Goal: Task Accomplishment & Management: Use online tool/utility

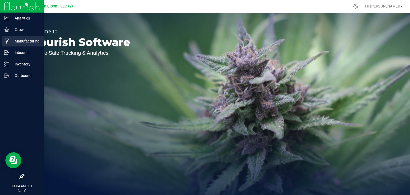
click at [6, 41] on icon at bounding box center [6, 40] width 5 height 5
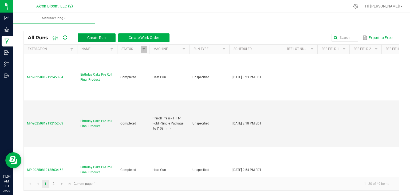
click at [102, 36] on span "Create Run" at bounding box center [96, 37] width 18 height 4
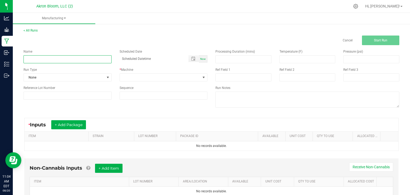
click at [56, 57] on input at bounding box center [67, 59] width 88 height 8
type input "Cherry Kiss 1 Gram Pre Roll Finished Product"
click at [205, 58] on span "Now" at bounding box center [203, 58] width 6 height 3
type input "[DATE] 11:04 AM"
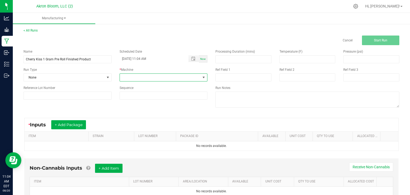
click at [205, 78] on span at bounding box center [203, 77] width 4 height 4
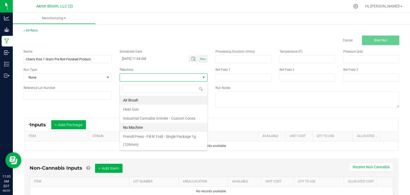
scroll to position [25, 0]
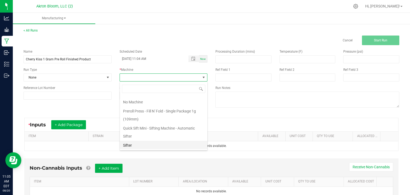
click at [148, 142] on li "Sifter" at bounding box center [163, 145] width 87 height 9
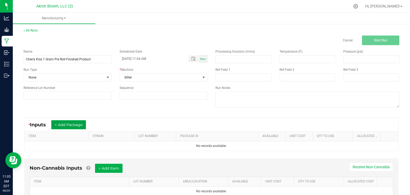
click at [65, 125] on button "+ Add Package" at bounding box center [68, 124] width 35 height 9
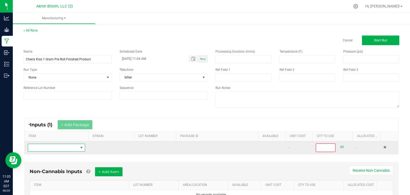
click at [81, 148] on span "NO DATA FOUND" at bounding box center [81, 147] width 4 height 4
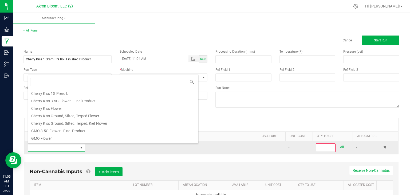
scroll to position [68, 0]
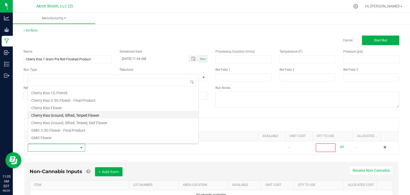
click at [74, 114] on li "Cherry Kiss Ground, Sifted, Terped Flower" at bounding box center [113, 114] width 170 height 7
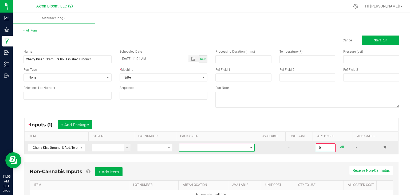
click at [250, 145] on span at bounding box center [251, 147] width 4 height 4
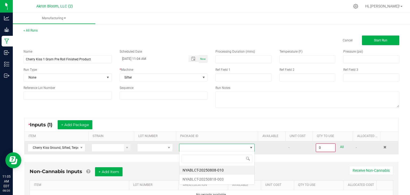
scroll to position [8, 76]
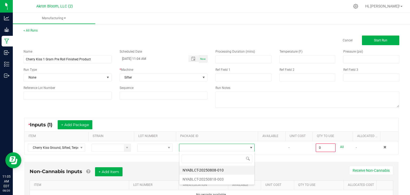
click at [244, 170] on li "NYABLCT-20250808-010" at bounding box center [216, 169] width 75 height 9
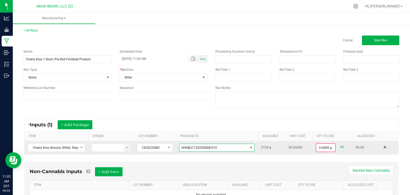
click at [251, 146] on span at bounding box center [251, 147] width 4 height 4
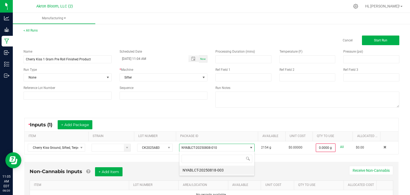
click at [236, 170] on li "NYABLCT-20250818-003" at bounding box center [216, 169] width 75 height 9
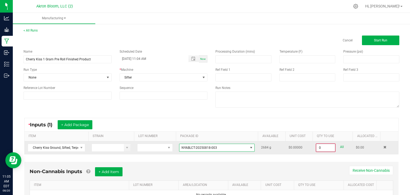
click at [321, 146] on input "0" at bounding box center [325, 147] width 19 height 7
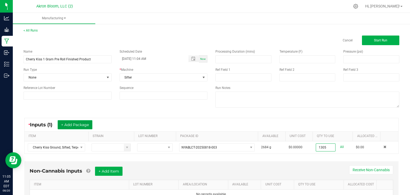
type input "1305.0000 g"
click at [75, 123] on button "+ Add Package" at bounding box center [75, 124] width 35 height 9
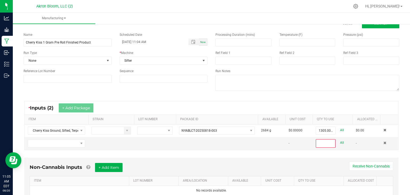
scroll to position [37, 0]
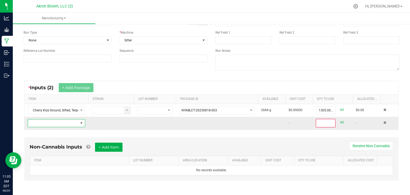
click at [81, 122] on span "NO DATA FOUND" at bounding box center [81, 123] width 4 height 4
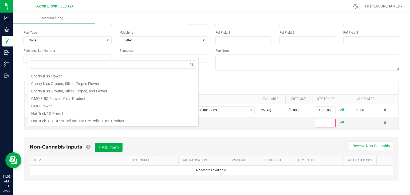
scroll to position [0, 0]
